Goal: Ask a question

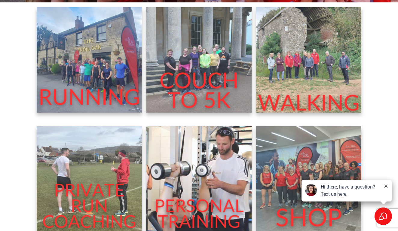
scroll to position [210, 0]
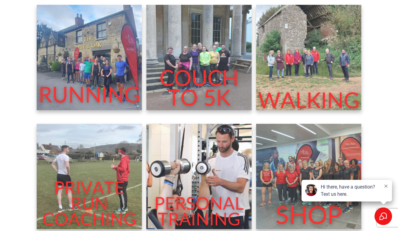
click at [104, 87] on img at bounding box center [89, 57] width 105 height 105
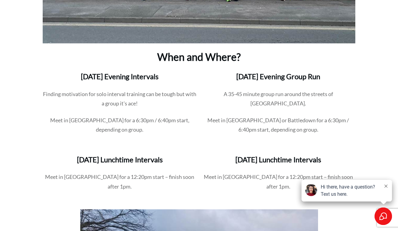
scroll to position [627, 0]
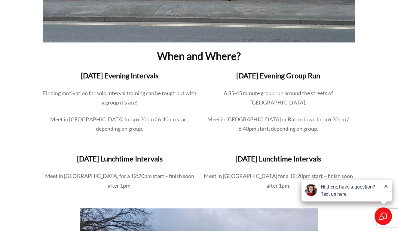
click at [341, 191] on div "Hi there, have a question? Text us here." at bounding box center [350, 190] width 59 height 14
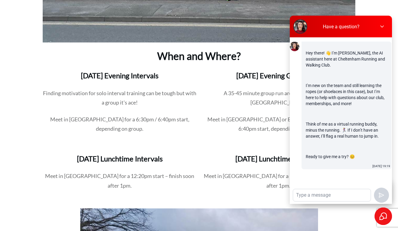
click at [329, 197] on textarea at bounding box center [332, 195] width 78 height 12
click at [338, 193] on textarea "I live on the Burgage in [GEOGRAPHIC_DATA]. I would very much appreciate it if …" at bounding box center [332, 195] width 78 height 12
click at [320, 201] on div "I live on the Burgage in [GEOGRAPHIC_DATA]. I would very much appreciate it if …" at bounding box center [332, 194] width 78 height 13
click at [318, 200] on textarea "I live on the Burgage in [GEOGRAPHIC_DATA]. I would very much appreciate it if …" at bounding box center [332, 195] width 78 height 12
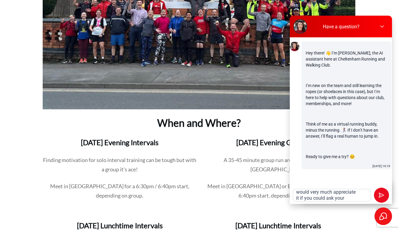
scroll to position [21, 0]
click at [342, 194] on textarea "I live on the Burgage in [GEOGRAPHIC_DATA]. I would very much appreciate it if …" at bounding box center [332, 195] width 78 height 12
type textarea "I live on the Burgage in [GEOGRAPHIC_DATA]. I would very much appreciate it if …"
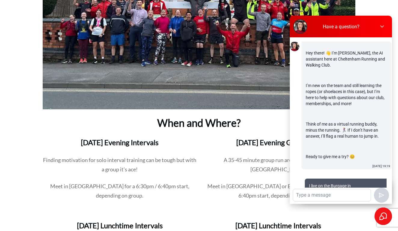
scroll to position [86, 0]
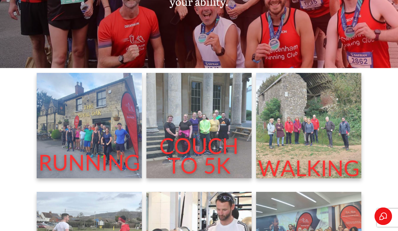
scroll to position [143, 0]
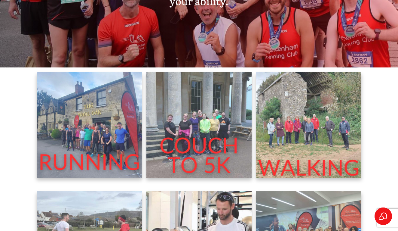
click at [96, 163] on img at bounding box center [89, 124] width 105 height 105
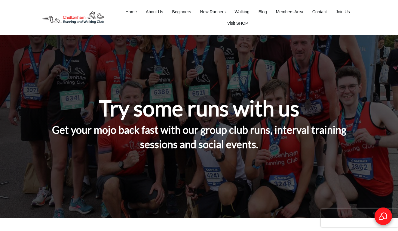
click at [386, 215] on icon "Select to open the chat widget" at bounding box center [383, 216] width 7 height 7
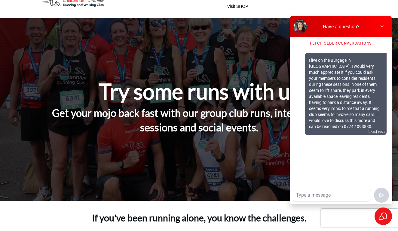
scroll to position [17, 0]
